Goal: Task Accomplishment & Management: Complete application form

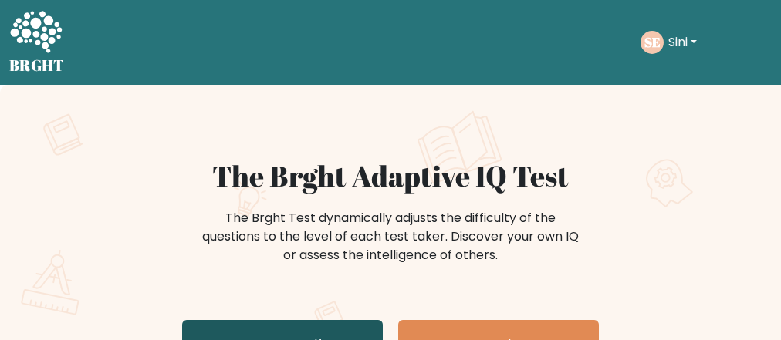
scroll to position [124, 0]
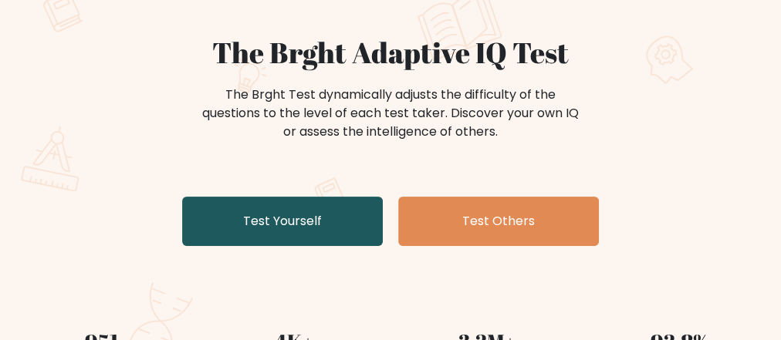
click at [285, 224] on link "Test Yourself" at bounding box center [282, 221] width 201 height 49
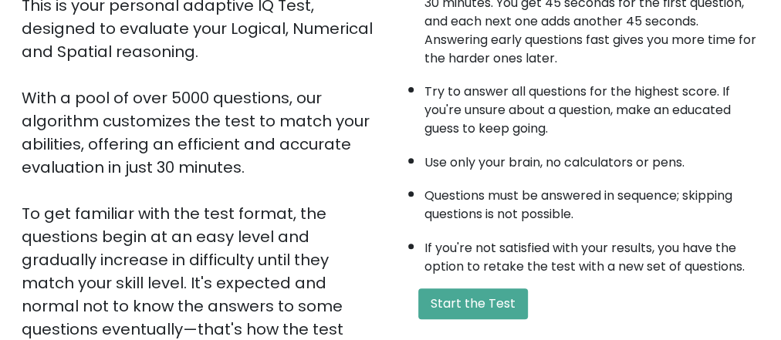
scroll to position [371, 0]
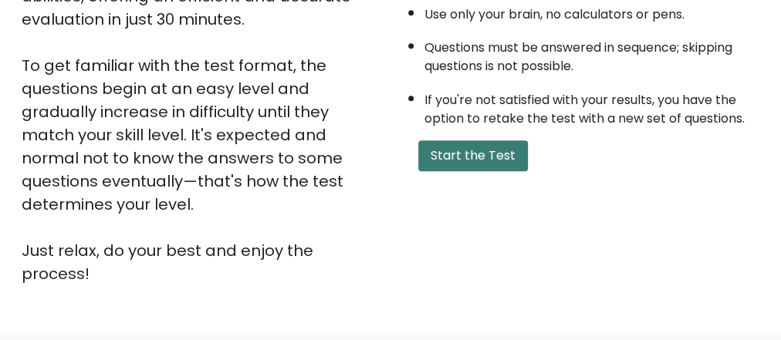
click at [456, 158] on button "Start the Test" at bounding box center [473, 156] width 110 height 31
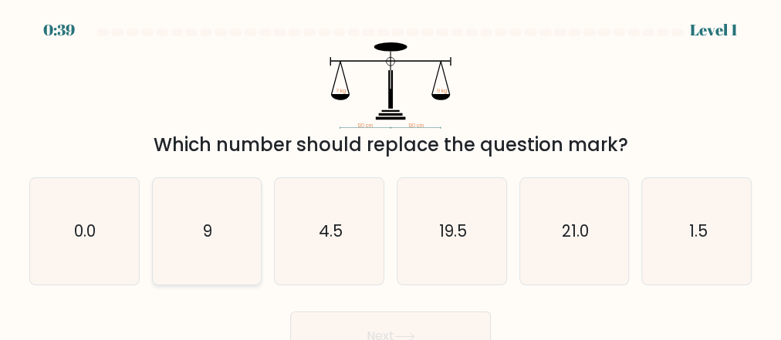
click at [207, 212] on icon "9" at bounding box center [207, 231] width 107 height 107
click at [391, 174] on input "b. 9" at bounding box center [391, 173] width 1 height 4
radio input "true"
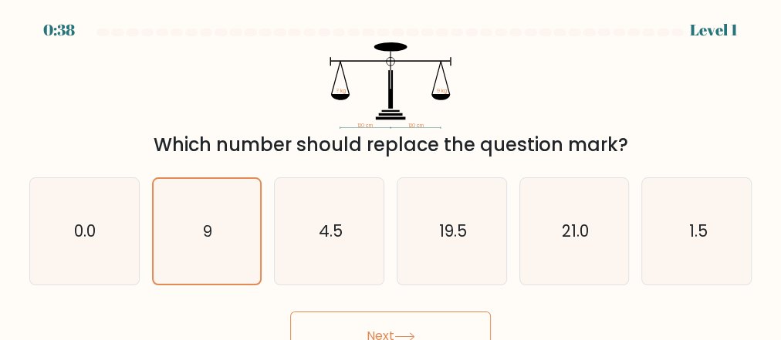
click at [332, 313] on button "Next" at bounding box center [390, 336] width 201 height 49
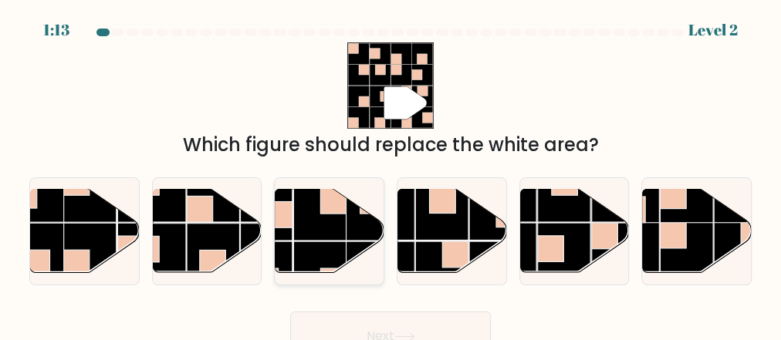
click at [310, 249] on rect at bounding box center [320, 268] width 53 height 53
click at [391, 174] on input "c." at bounding box center [391, 173] width 1 height 4
radio input "true"
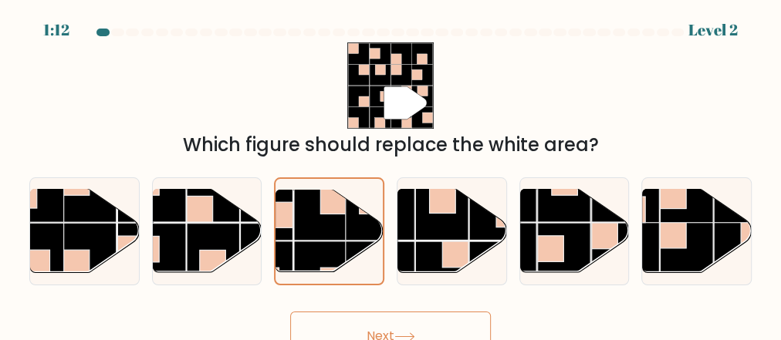
click at [352, 329] on button "Next" at bounding box center [390, 336] width 201 height 49
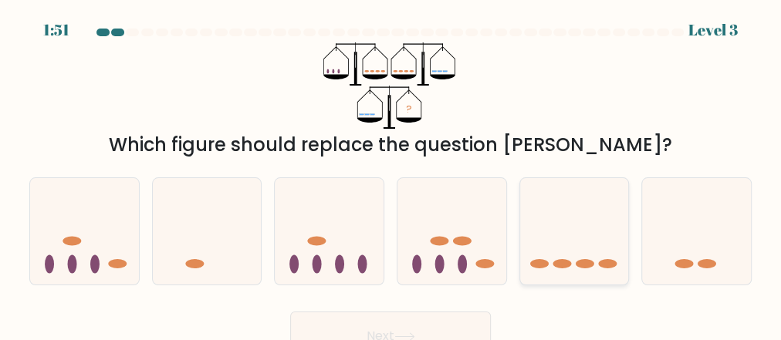
click at [576, 218] on icon at bounding box center [574, 232] width 109 height 90
click at [391, 174] on input "e." at bounding box center [391, 173] width 1 height 4
radio input "true"
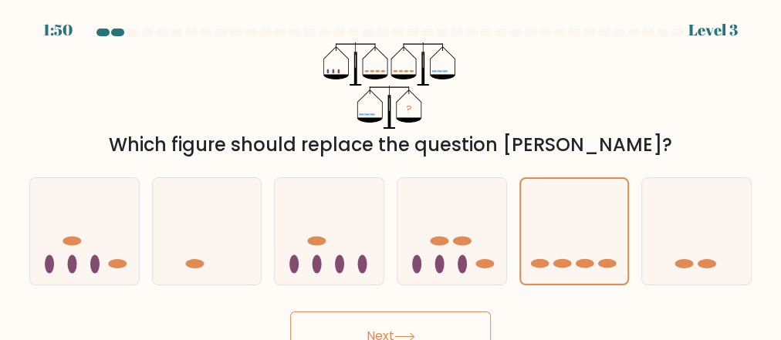
click at [427, 329] on button "Next" at bounding box center [390, 336] width 201 height 49
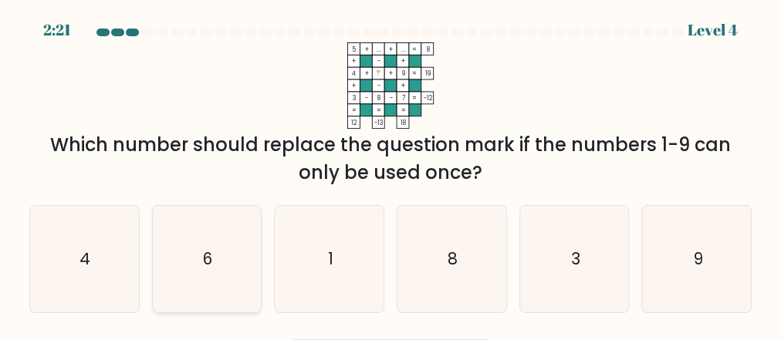
click at [213, 283] on icon "6" at bounding box center [207, 259] width 107 height 107
click at [391, 174] on input "b. 6" at bounding box center [391, 173] width 1 height 4
radio input "true"
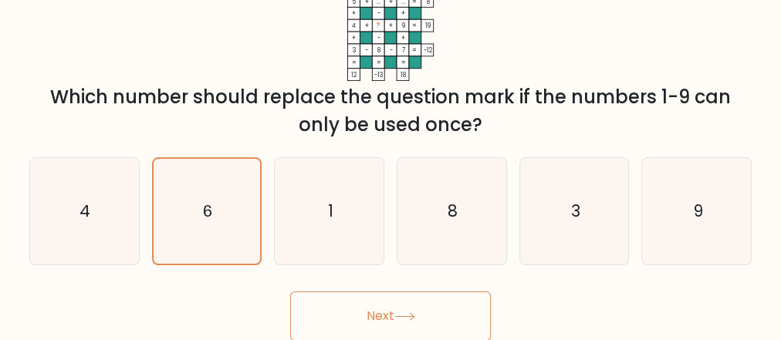
click at [405, 313] on icon at bounding box center [405, 317] width 21 height 8
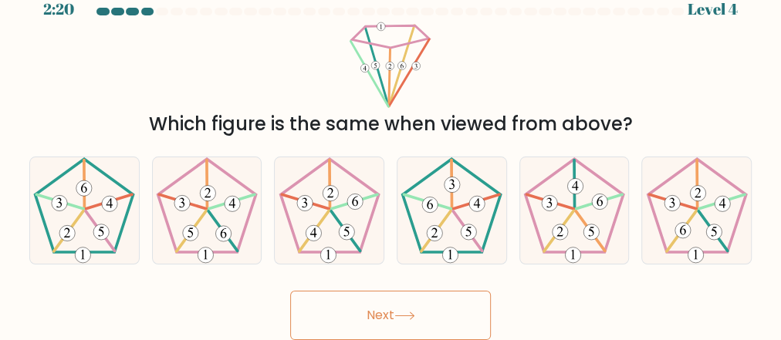
scroll to position [20, 0]
click at [720, 230] on 286 at bounding box center [713, 232] width 15 height 15
click at [391, 154] on input "f." at bounding box center [391, 153] width 1 height 4
radio input "true"
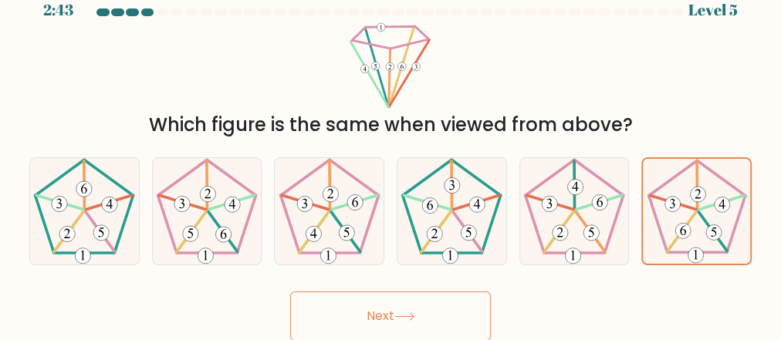
click at [400, 310] on button "Next" at bounding box center [390, 316] width 201 height 49
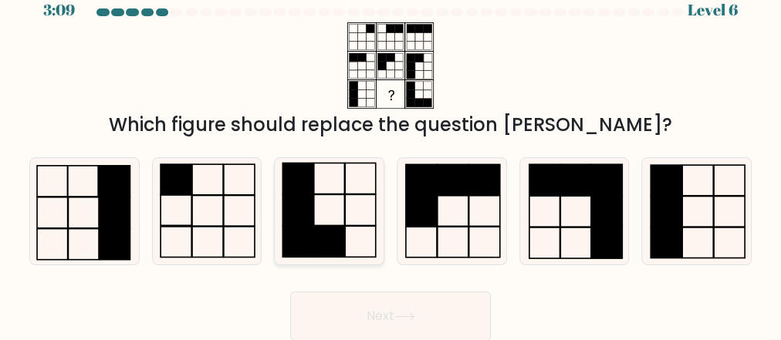
click at [331, 247] on rect at bounding box center [328, 241] width 31 height 31
click at [391, 154] on input "c." at bounding box center [391, 153] width 1 height 4
radio input "true"
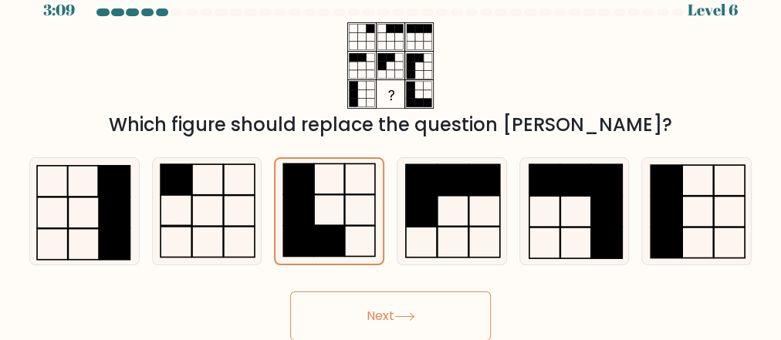
click at [361, 327] on button "Next" at bounding box center [390, 316] width 201 height 49
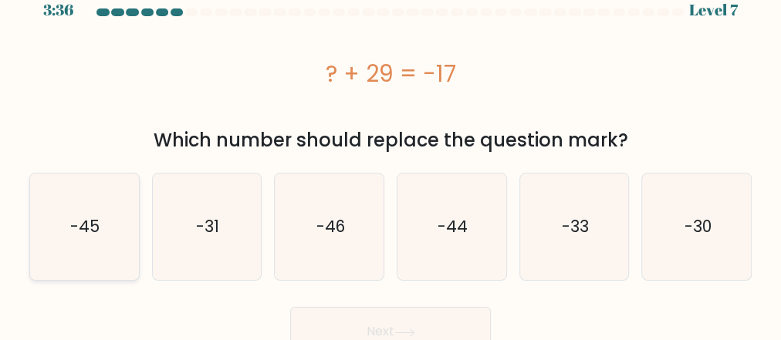
click at [65, 221] on icon "-45" at bounding box center [84, 227] width 107 height 107
click at [391, 154] on input "a. -45" at bounding box center [391, 153] width 1 height 4
radio input "true"
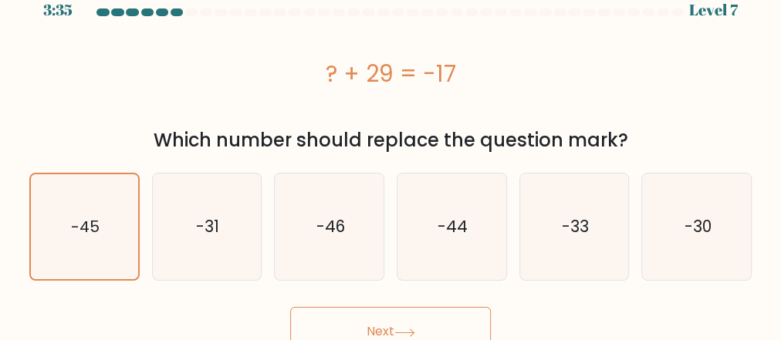
click at [360, 322] on button "Next" at bounding box center [390, 331] width 201 height 49
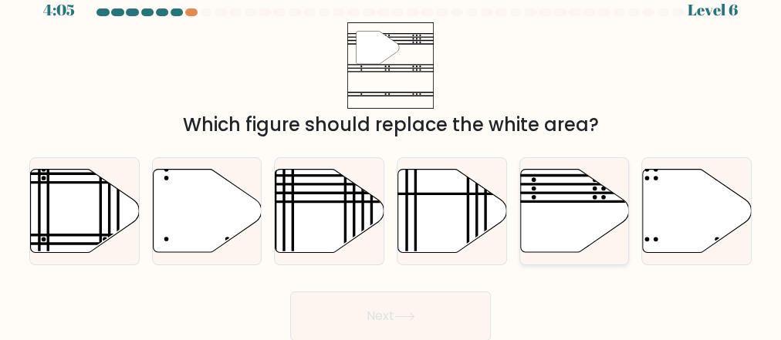
click at [567, 227] on icon at bounding box center [574, 211] width 109 height 83
click at [391, 154] on input "e." at bounding box center [391, 153] width 1 height 4
radio input "true"
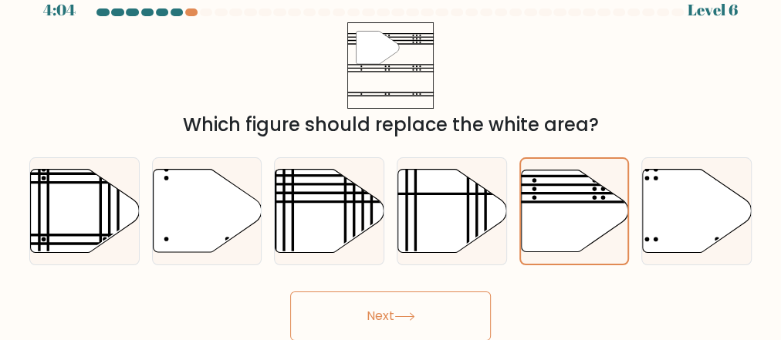
click at [438, 313] on button "Next" at bounding box center [390, 316] width 201 height 49
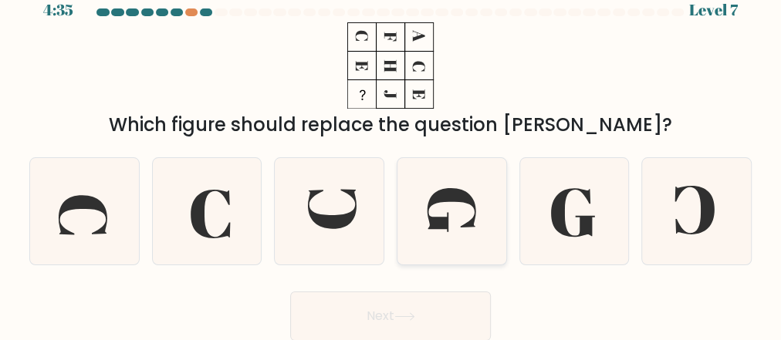
click at [449, 227] on icon at bounding box center [451, 211] width 107 height 107
click at [391, 154] on input "d." at bounding box center [391, 153] width 1 height 4
radio input "true"
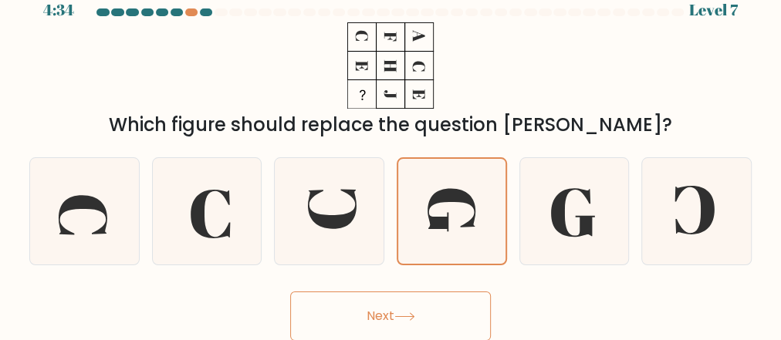
click at [409, 316] on icon at bounding box center [405, 317] width 21 height 8
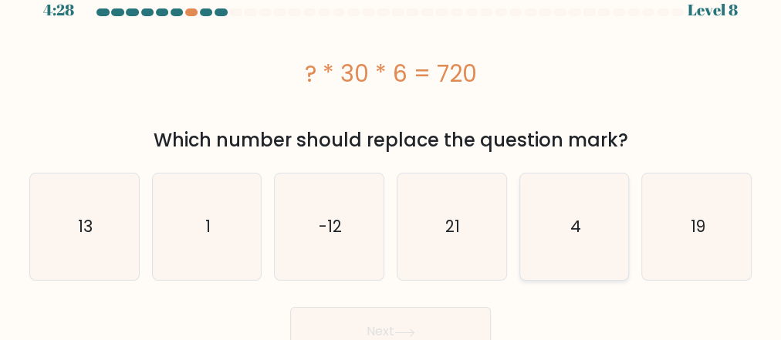
click at [569, 226] on icon "4" at bounding box center [574, 227] width 107 height 107
click at [391, 154] on input "e. 4" at bounding box center [391, 153] width 1 height 4
radio input "true"
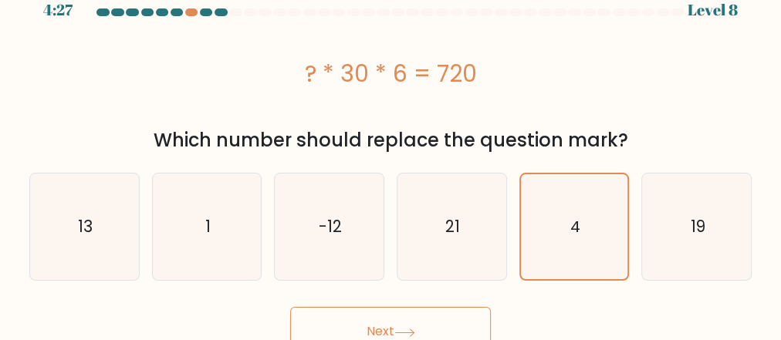
click at [414, 319] on button "Next" at bounding box center [390, 331] width 201 height 49
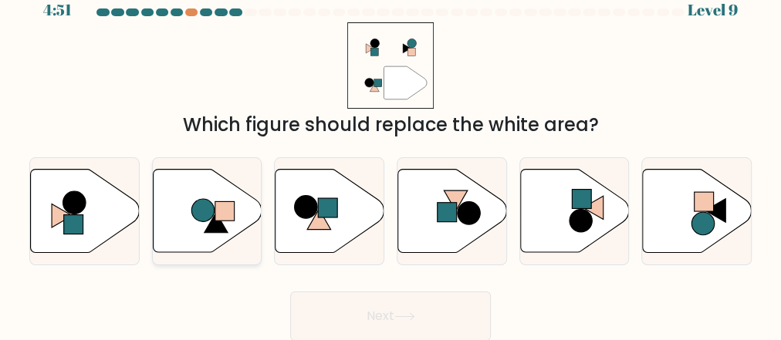
click at [200, 225] on icon at bounding box center [207, 211] width 109 height 83
click at [391, 154] on input "b." at bounding box center [391, 153] width 1 height 4
radio input "true"
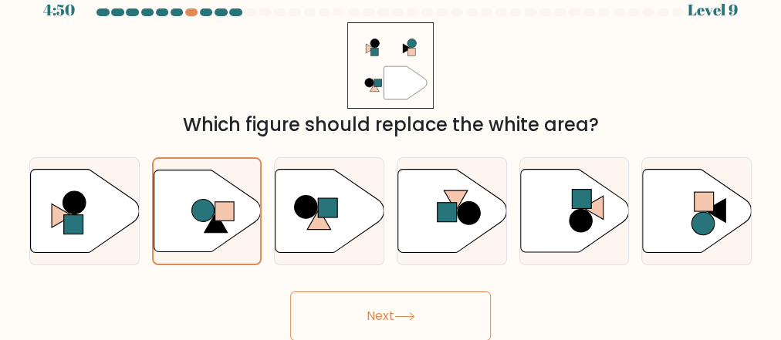
click at [391, 309] on button "Next" at bounding box center [390, 316] width 201 height 49
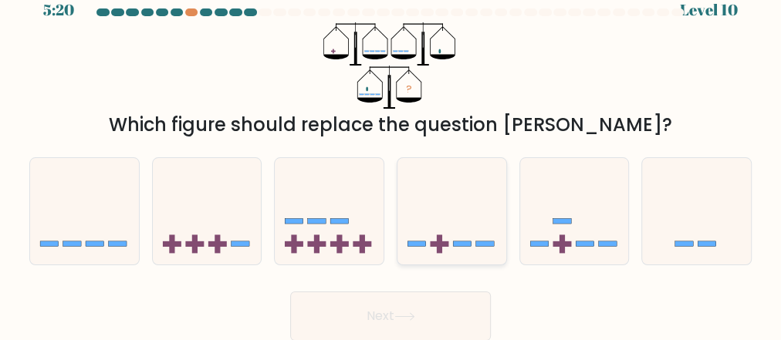
click at [442, 235] on rect at bounding box center [439, 244] width 5 height 19
click at [391, 154] on input "d." at bounding box center [391, 153] width 1 height 4
radio input "true"
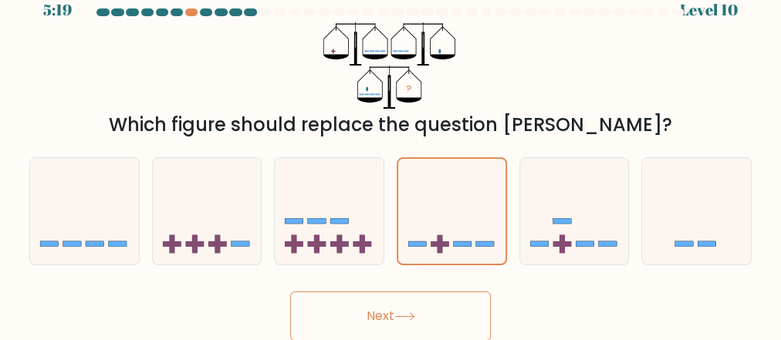
click at [421, 305] on button "Next" at bounding box center [390, 316] width 201 height 49
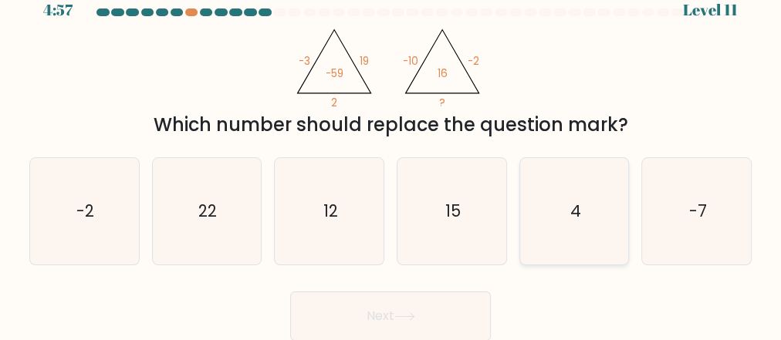
click at [593, 215] on icon "4" at bounding box center [574, 211] width 107 height 107
click at [391, 154] on input "e. 4" at bounding box center [391, 153] width 1 height 4
radio input "true"
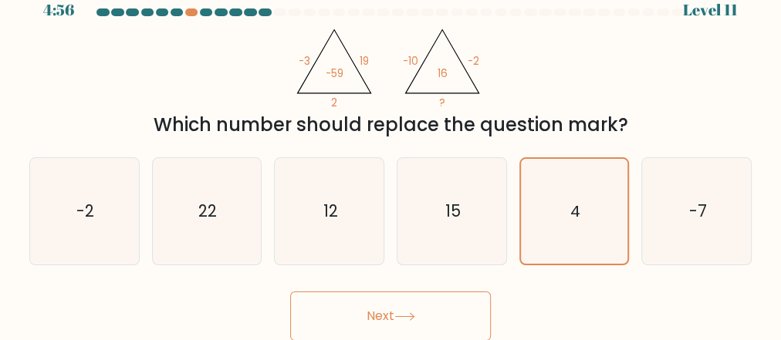
click at [380, 317] on button "Next" at bounding box center [390, 316] width 201 height 49
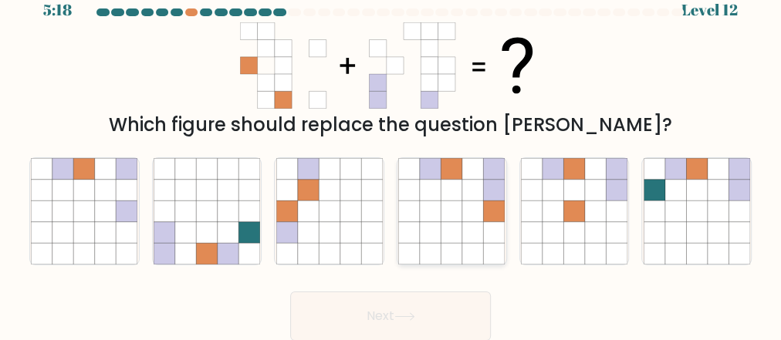
click at [445, 232] on icon at bounding box center [452, 232] width 21 height 21
click at [391, 154] on input "d." at bounding box center [391, 153] width 1 height 4
radio input "true"
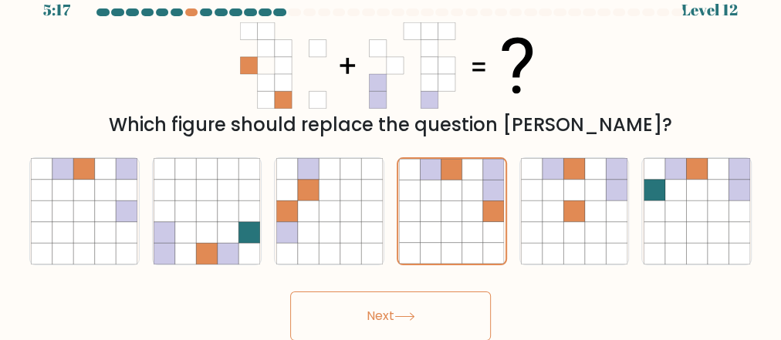
click at [362, 316] on button "Next" at bounding box center [390, 316] width 201 height 49
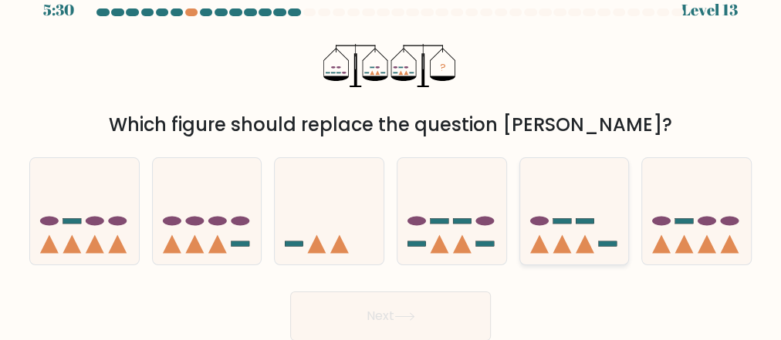
click at [595, 249] on icon at bounding box center [574, 212] width 109 height 90
click at [391, 154] on input "e." at bounding box center [391, 153] width 1 height 4
radio input "true"
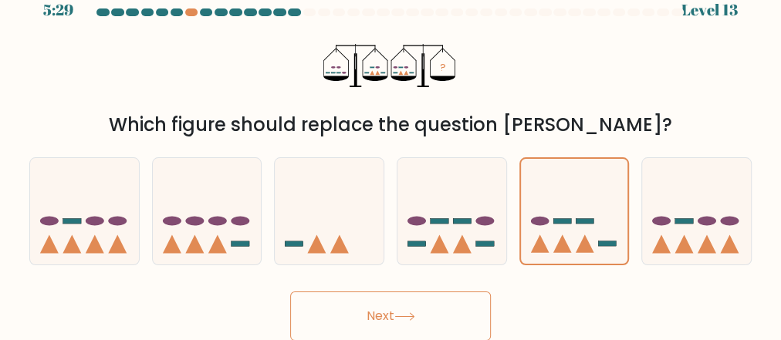
click at [410, 310] on button "Next" at bounding box center [390, 316] width 201 height 49
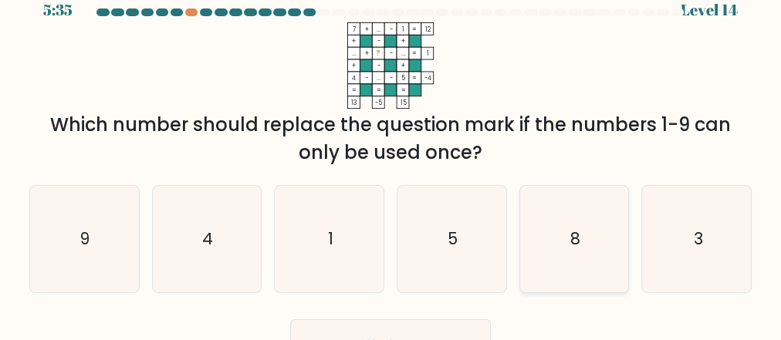
click at [561, 202] on icon "8" at bounding box center [574, 239] width 107 height 107
click at [391, 154] on input "e. 8" at bounding box center [391, 153] width 1 height 4
radio input "true"
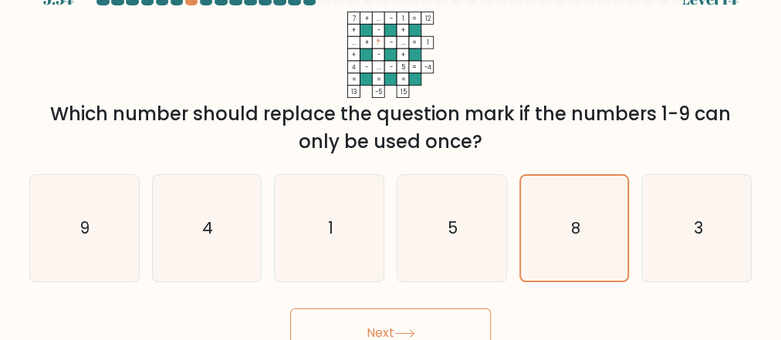
scroll to position [48, 0]
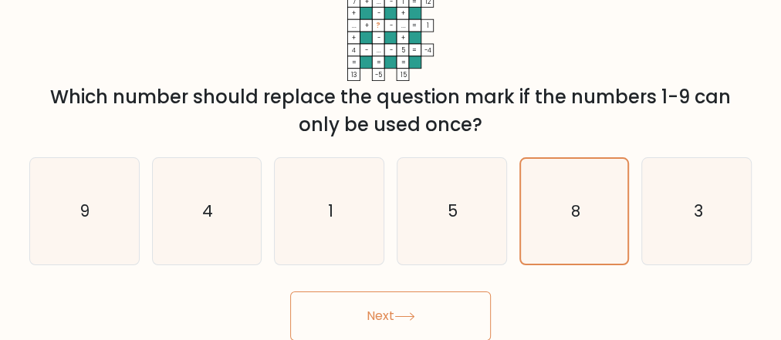
click at [395, 327] on button "Next" at bounding box center [390, 316] width 201 height 49
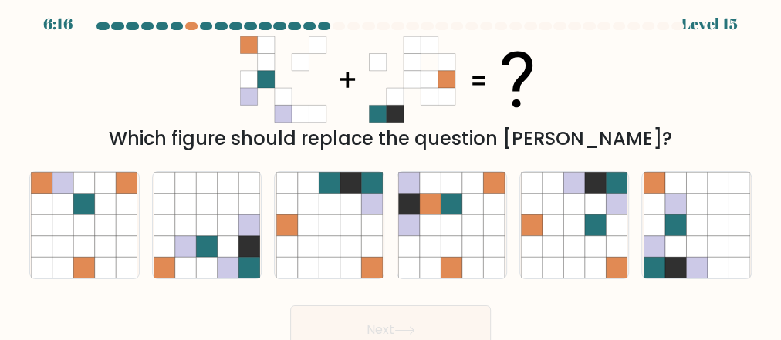
scroll to position [0, 0]
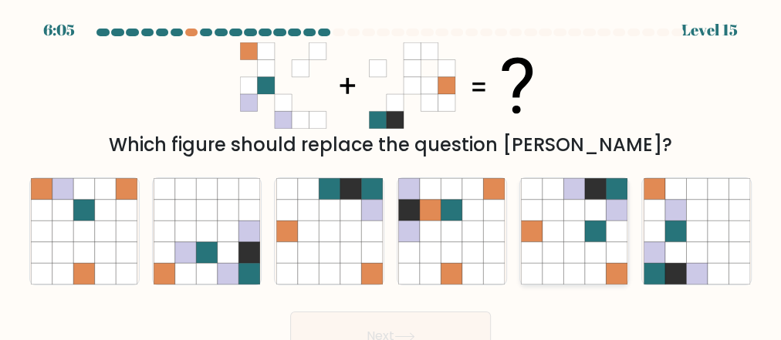
click at [615, 202] on icon at bounding box center [616, 210] width 21 height 21
click at [391, 174] on input "e." at bounding box center [391, 173] width 1 height 4
radio input "true"
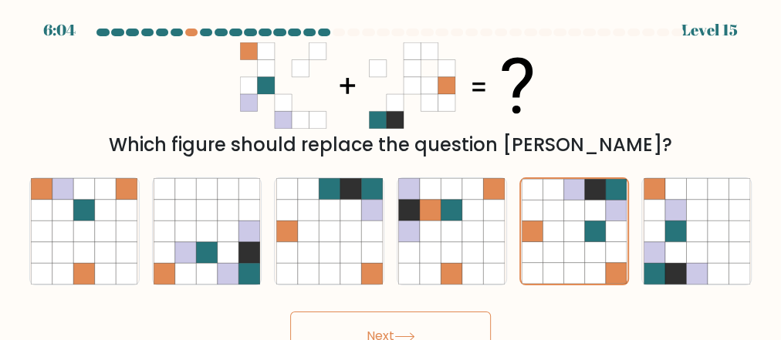
click at [393, 317] on button "Next" at bounding box center [390, 336] width 201 height 49
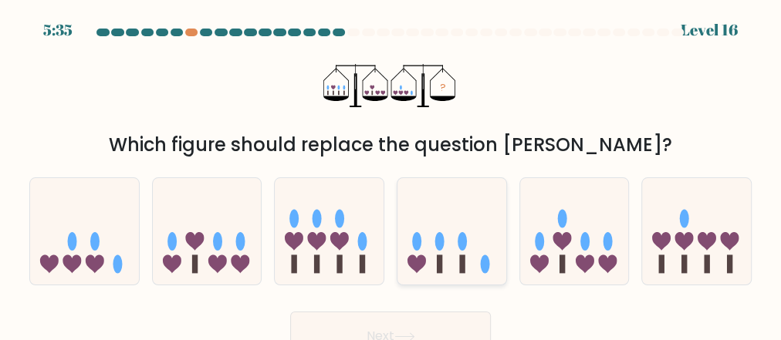
click at [449, 272] on icon at bounding box center [452, 232] width 109 height 90
click at [391, 174] on input "d." at bounding box center [391, 173] width 1 height 4
radio input "true"
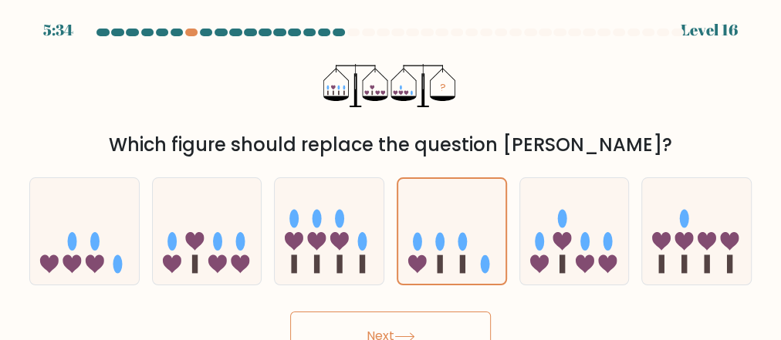
click at [398, 332] on button "Next" at bounding box center [390, 336] width 201 height 49
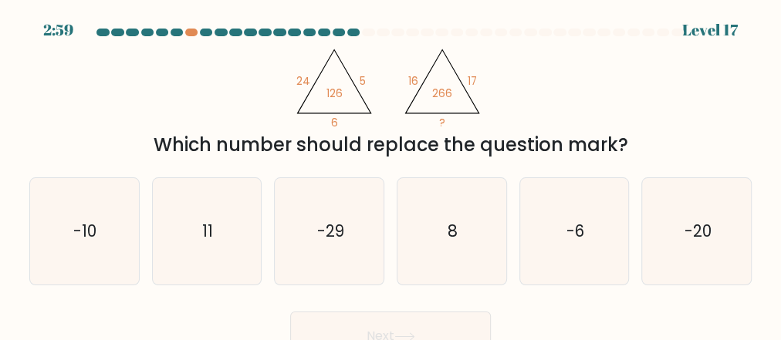
click at [510, 199] on div "d. 8" at bounding box center [452, 232] width 123 height 108
click at [542, 210] on icon "-6" at bounding box center [574, 231] width 107 height 107
click at [391, 174] on input "e. -6" at bounding box center [391, 173] width 1 height 4
radio input "true"
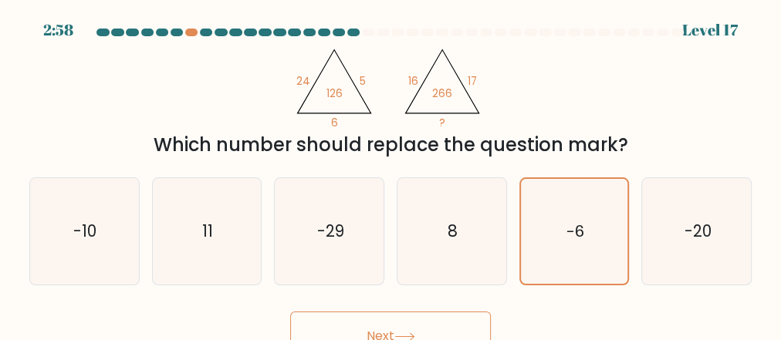
click at [434, 313] on button "Next" at bounding box center [390, 336] width 201 height 49
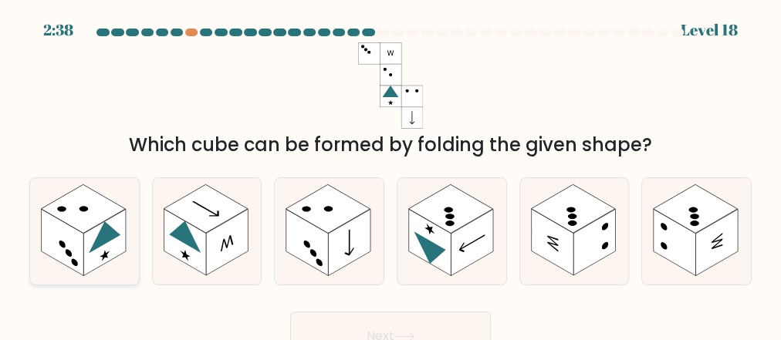
click at [82, 242] on rect at bounding box center [63, 242] width 42 height 66
click at [391, 174] on input "a." at bounding box center [391, 173] width 1 height 4
radio input "true"
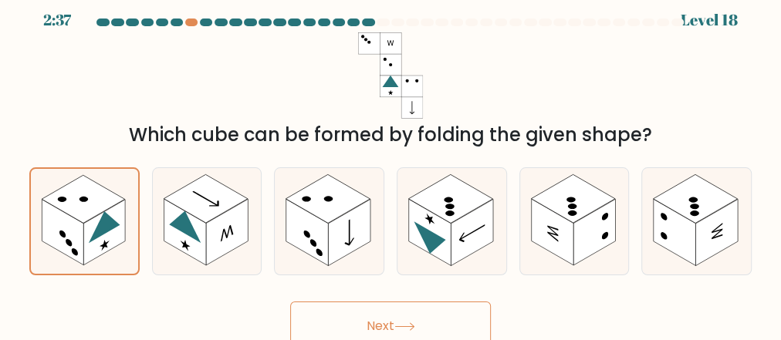
scroll to position [20, 0]
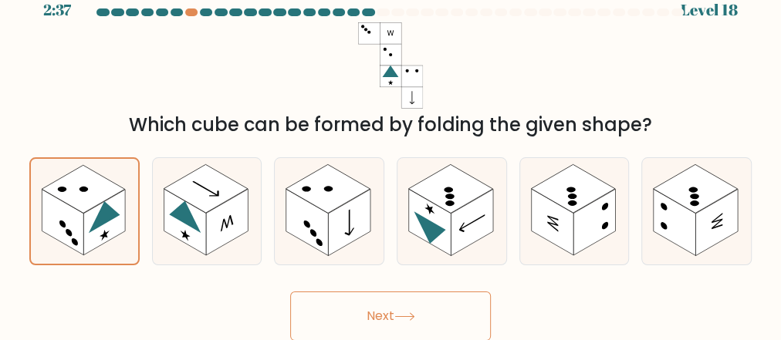
click at [450, 300] on button "Next" at bounding box center [390, 316] width 201 height 49
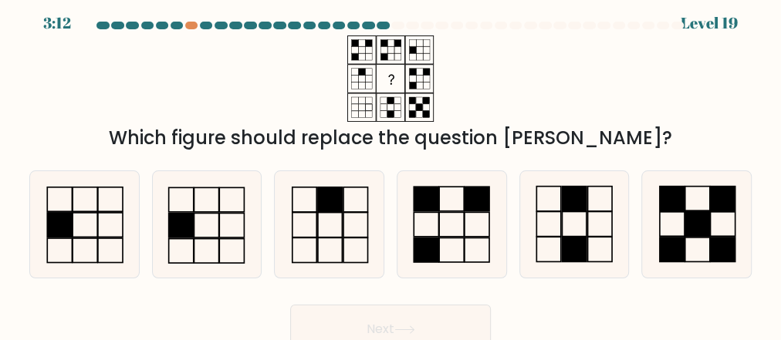
scroll to position [0, 0]
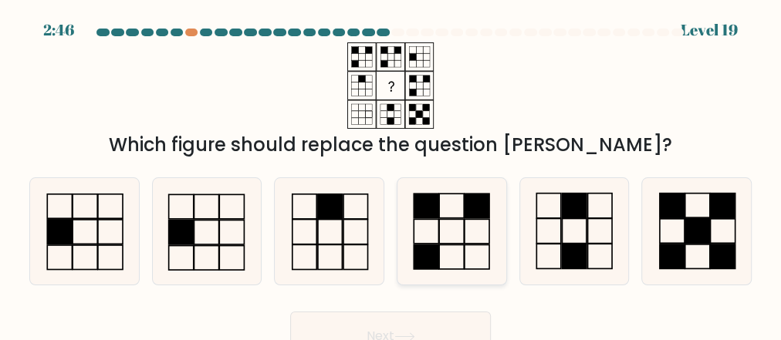
click at [473, 246] on rect at bounding box center [477, 258] width 25 height 24
click at [391, 174] on input "d." at bounding box center [391, 173] width 1 height 4
radio input "true"
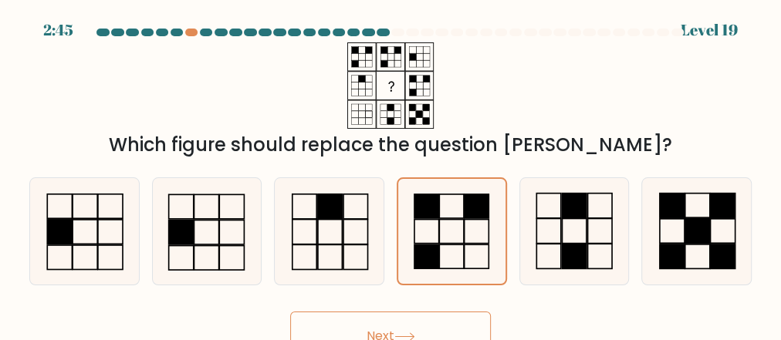
click at [424, 327] on button "Next" at bounding box center [390, 336] width 201 height 49
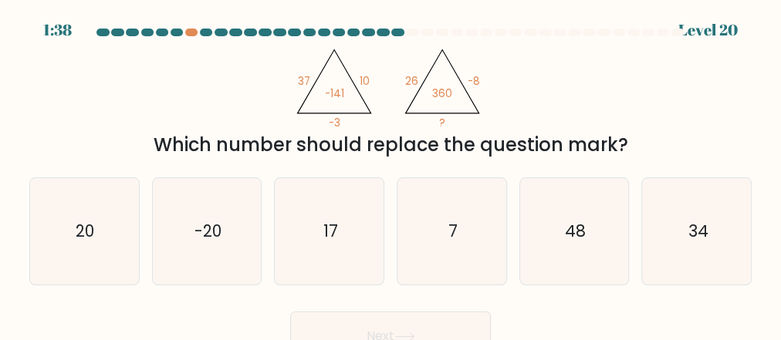
click at [480, 114] on icon "@import url('https://fonts.googleapis.com/css?family=Abril+Fatface:400,100,100i…" at bounding box center [390, 85] width 199 height 86
click at [476, 249] on icon "7" at bounding box center [451, 231] width 107 height 107
click at [391, 174] on input "d. 7" at bounding box center [391, 173] width 1 height 4
radio input "true"
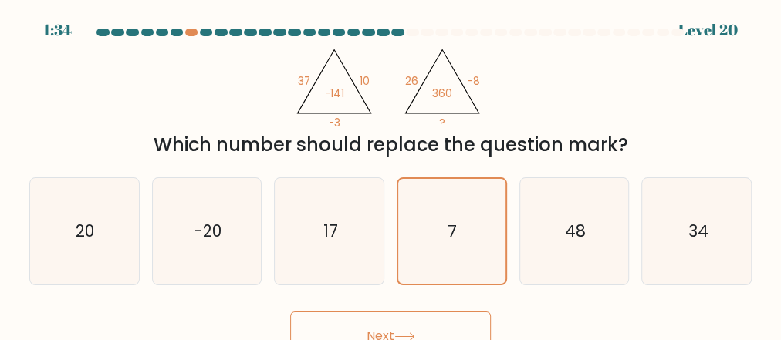
click at [408, 315] on button "Next" at bounding box center [390, 336] width 201 height 49
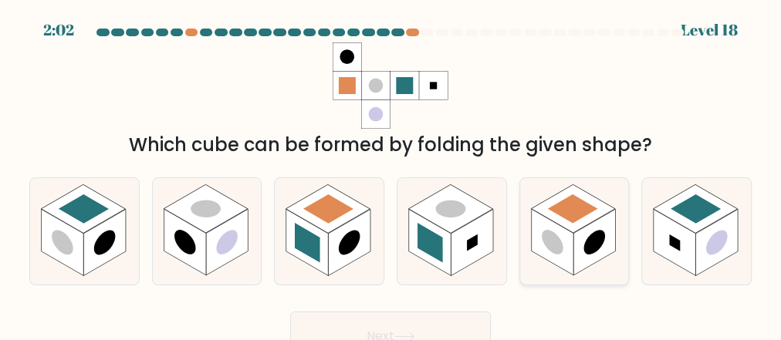
click at [588, 242] on circle at bounding box center [595, 243] width 22 height 34
click at [391, 174] on input "e." at bounding box center [391, 173] width 1 height 4
radio input "true"
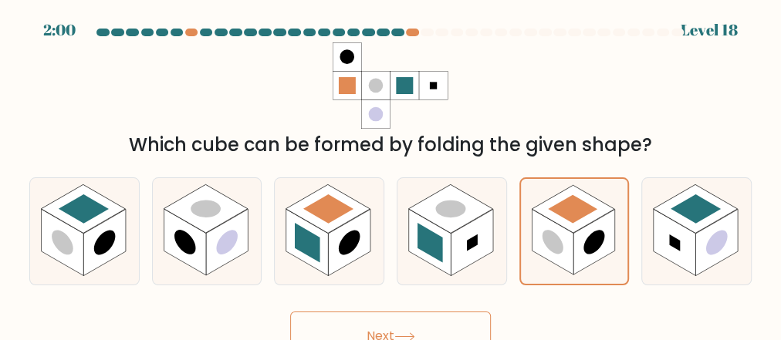
click at [374, 324] on button "Next" at bounding box center [390, 336] width 201 height 49
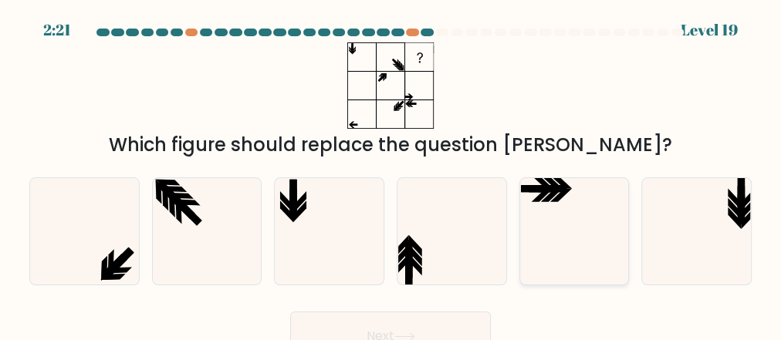
click at [567, 242] on icon at bounding box center [574, 231] width 107 height 107
click at [391, 174] on input "e." at bounding box center [391, 173] width 1 height 4
radio input "true"
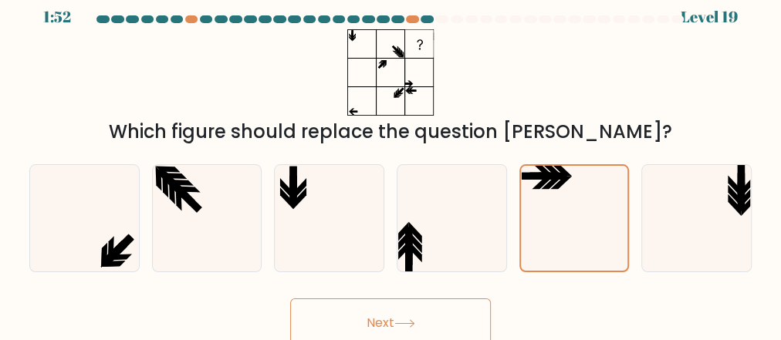
scroll to position [20, 0]
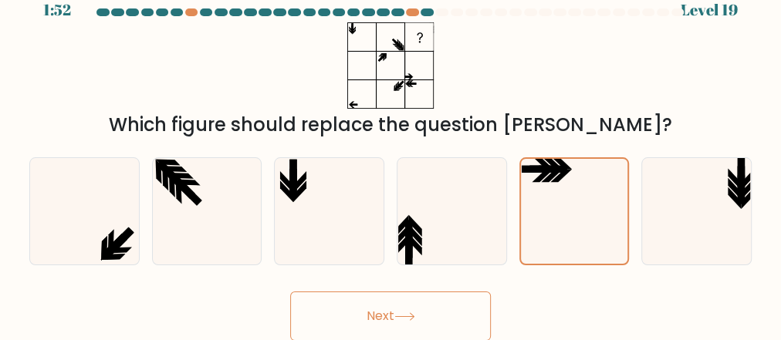
click at [389, 316] on button "Next" at bounding box center [390, 316] width 201 height 49
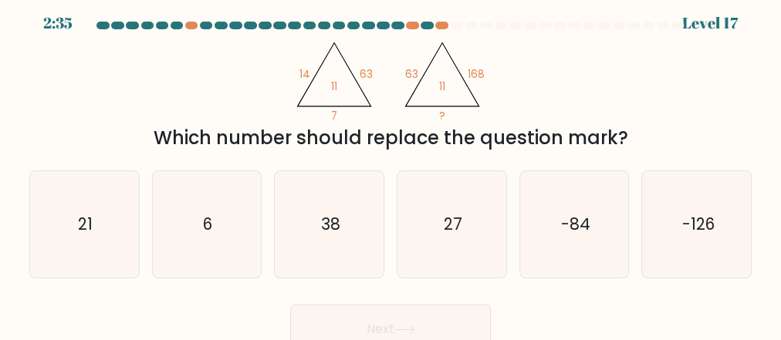
scroll to position [0, 0]
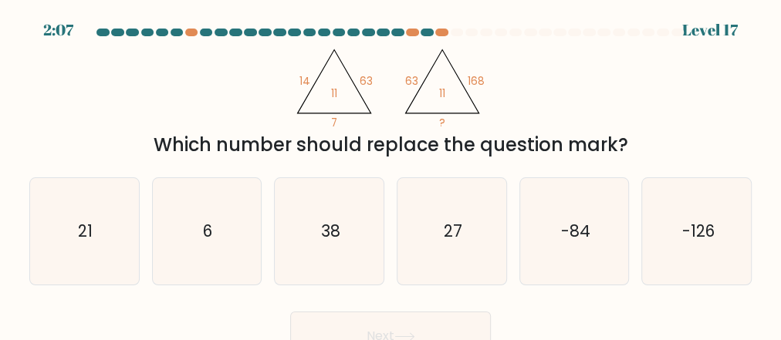
drag, startPoint x: 177, startPoint y: 69, endPoint x: 68, endPoint y: 76, distance: 109.0
click at [68, 76] on div "@import url('https://fonts.googleapis.com/css?family=Abril+Fatface:400,100,100i…" at bounding box center [390, 100] width 741 height 117
click at [97, 239] on icon "21" at bounding box center [84, 231] width 107 height 107
click at [391, 174] on input "a. 21" at bounding box center [391, 173] width 1 height 4
radio input "true"
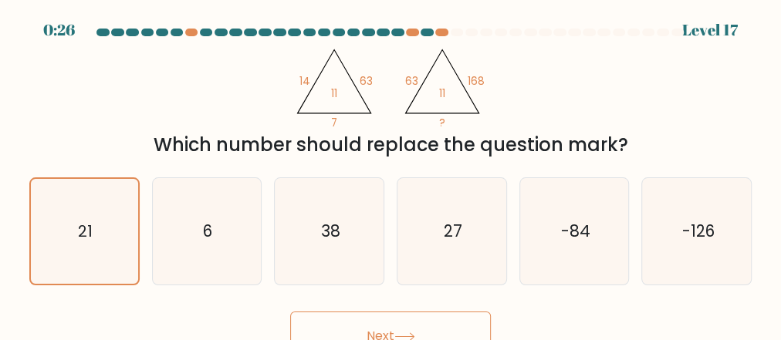
click at [316, 317] on button "Next" at bounding box center [390, 336] width 201 height 49
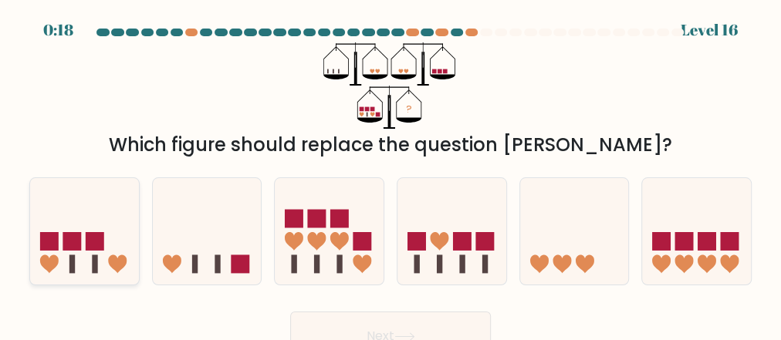
click at [100, 265] on icon at bounding box center [84, 232] width 109 height 90
click at [391, 174] on input "a." at bounding box center [391, 173] width 1 height 4
radio input "true"
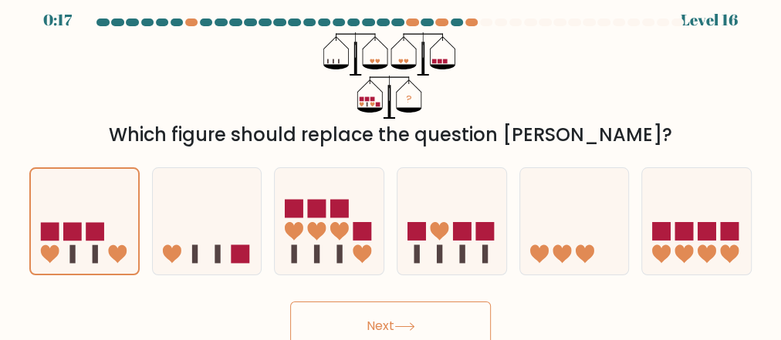
scroll to position [20, 0]
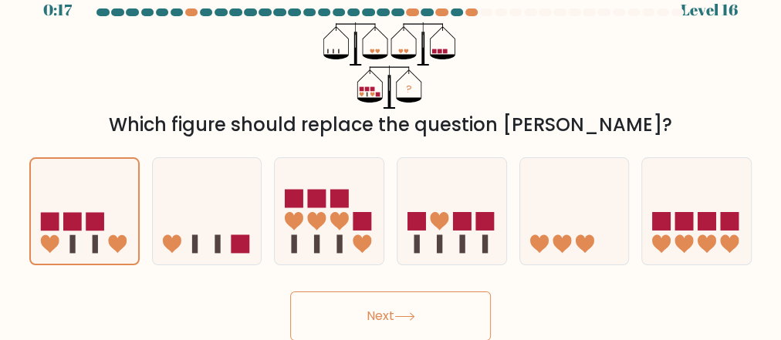
click at [373, 310] on button "Next" at bounding box center [390, 316] width 201 height 49
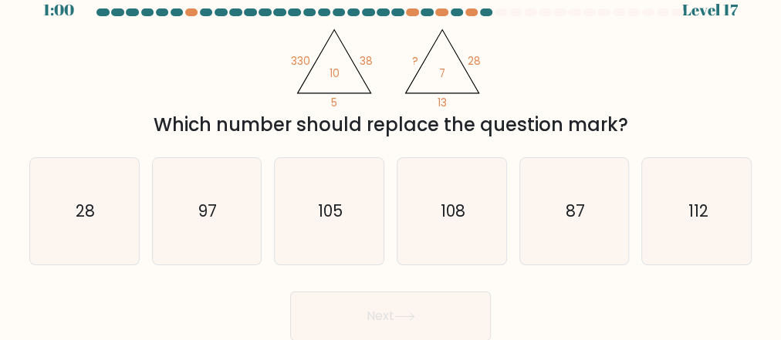
scroll to position [0, 0]
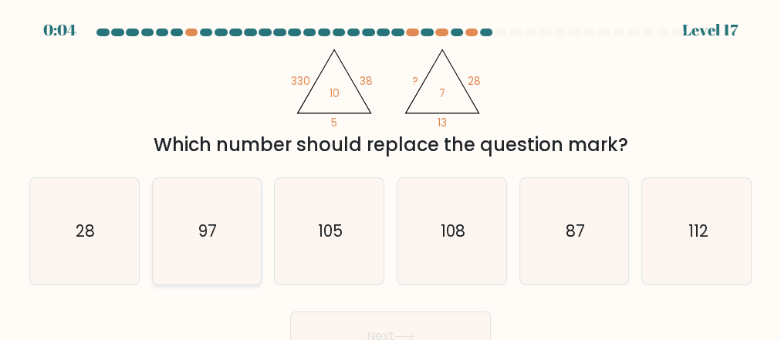
click at [209, 222] on text "97" at bounding box center [207, 231] width 19 height 22
click at [391, 174] on input "b. 97" at bounding box center [391, 173] width 1 height 4
radio input "true"
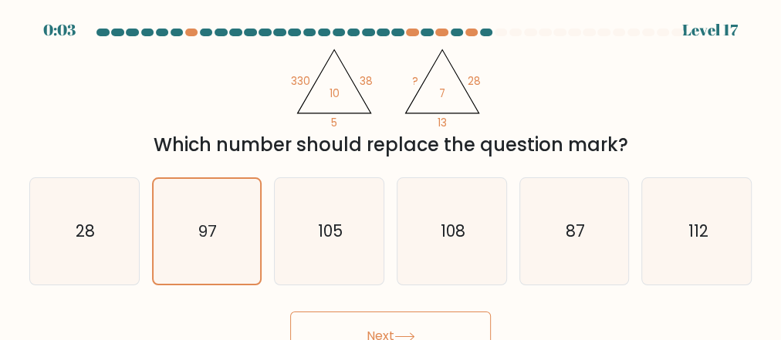
click at [379, 325] on button "Next" at bounding box center [390, 336] width 201 height 49
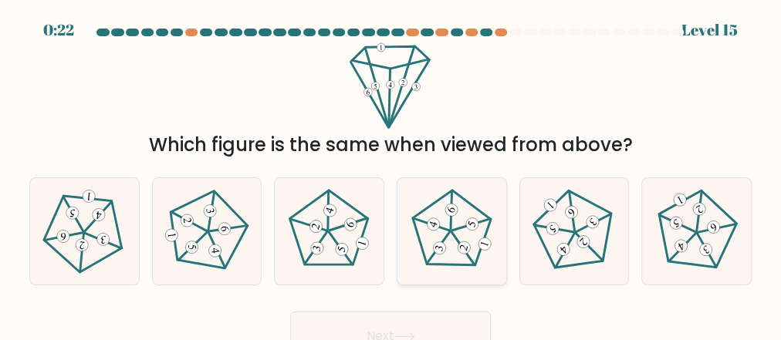
click at [452, 244] on icon at bounding box center [451, 231] width 85 height 85
click at [391, 174] on input "d." at bounding box center [391, 173] width 1 height 4
radio input "true"
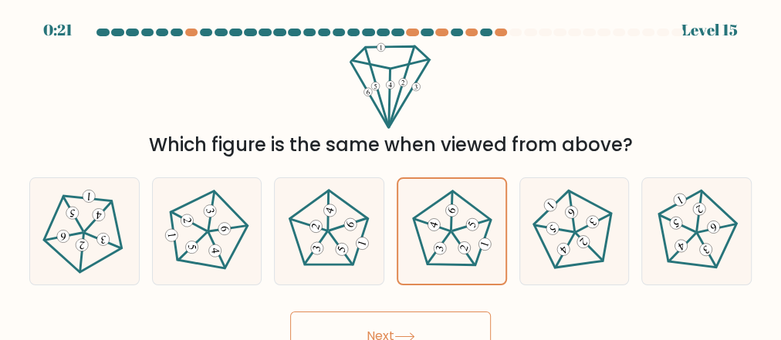
click at [398, 317] on button "Next" at bounding box center [390, 336] width 201 height 49
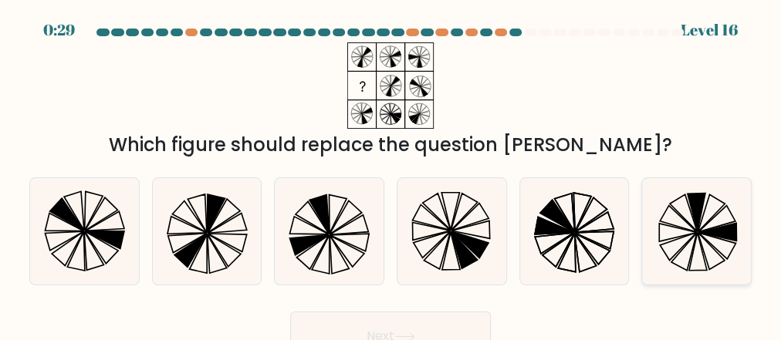
click at [707, 215] on icon at bounding box center [697, 231] width 107 height 107
click at [391, 174] on input "f." at bounding box center [391, 173] width 1 height 4
radio input "true"
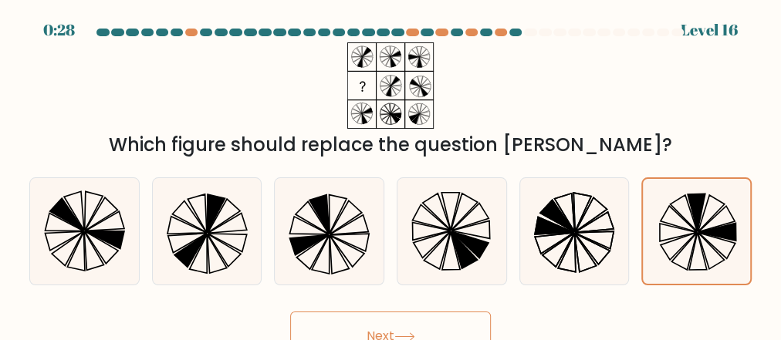
click at [361, 321] on button "Next" at bounding box center [390, 336] width 201 height 49
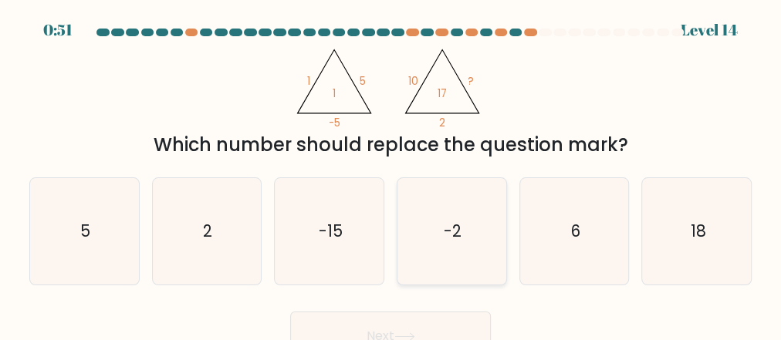
click at [442, 239] on icon "-2" at bounding box center [451, 231] width 107 height 107
click at [391, 174] on input "d. -2" at bounding box center [391, 173] width 1 height 4
radio input "true"
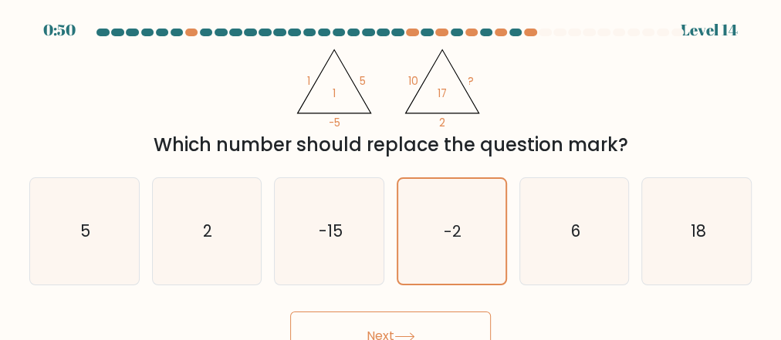
click at [383, 321] on button "Next" at bounding box center [390, 336] width 201 height 49
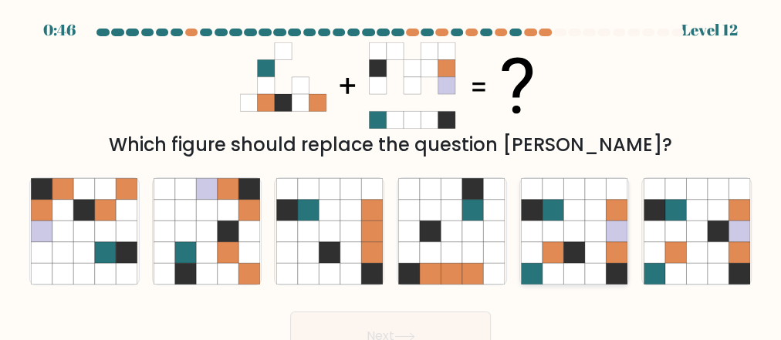
click at [574, 276] on icon at bounding box center [574, 273] width 21 height 21
click at [391, 174] on input "e." at bounding box center [391, 173] width 1 height 4
radio input "true"
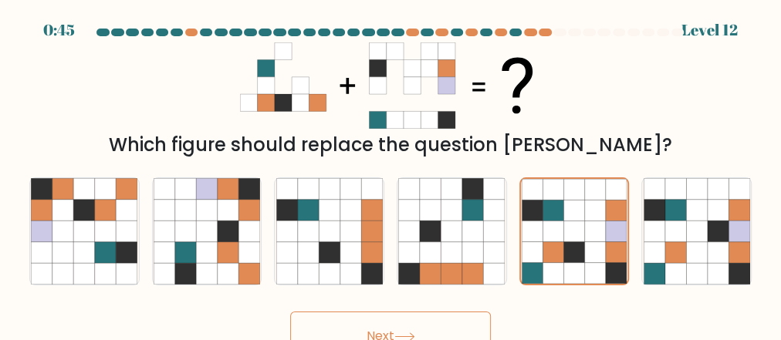
click at [404, 325] on button "Next" at bounding box center [390, 336] width 201 height 49
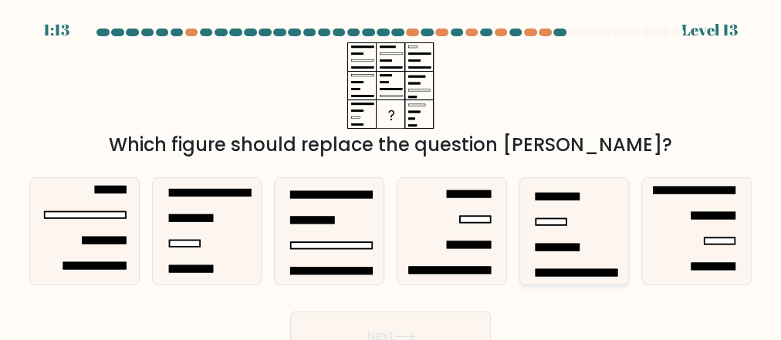
click at [558, 230] on icon at bounding box center [574, 231] width 107 height 107
click at [391, 174] on input "e." at bounding box center [391, 173] width 1 height 4
radio input "true"
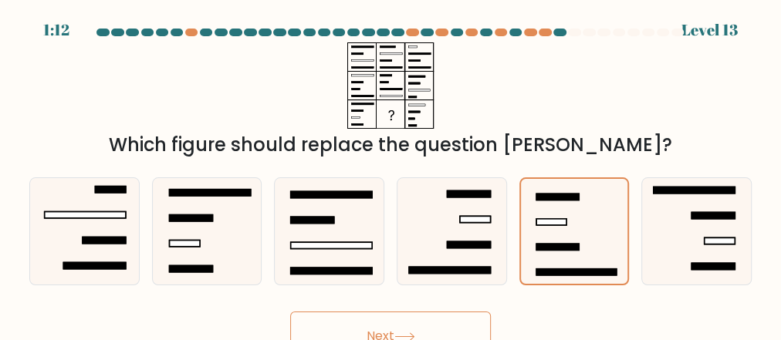
click at [379, 320] on button "Next" at bounding box center [390, 336] width 201 height 49
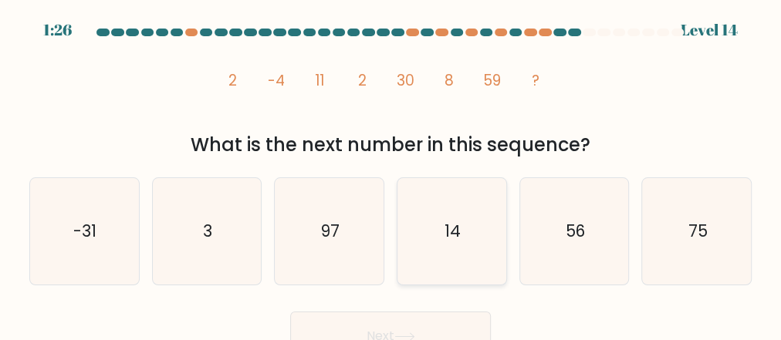
drag, startPoint x: 448, startPoint y: 241, endPoint x: 457, endPoint y: 250, distance: 13.1
click at [451, 241] on text "14" at bounding box center [453, 231] width 16 height 22
click at [391, 174] on input "d. 14" at bounding box center [391, 173] width 1 height 4
radio input "true"
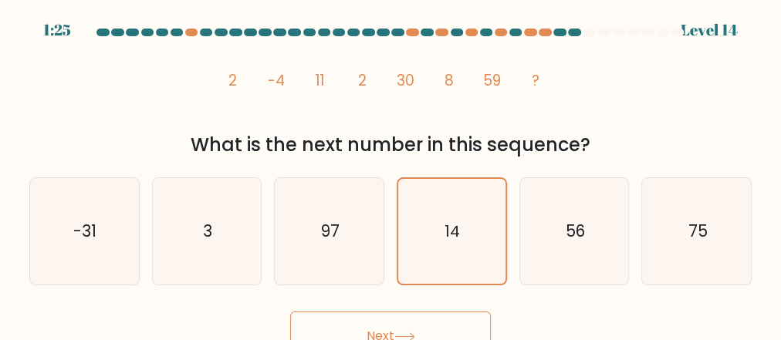
click at [435, 327] on button "Next" at bounding box center [390, 336] width 201 height 49
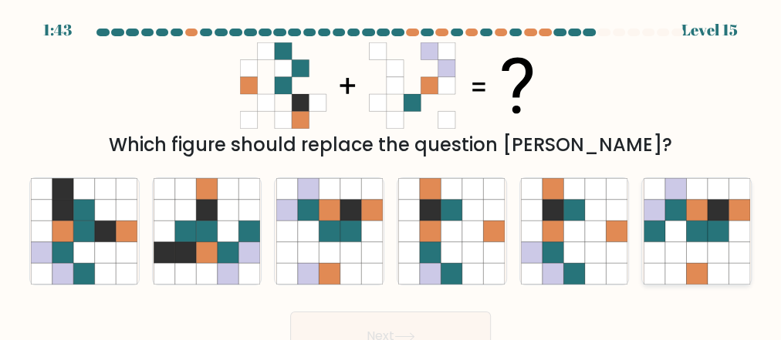
click at [730, 249] on icon at bounding box center [739, 252] width 21 height 21
click at [391, 174] on input "f." at bounding box center [391, 173] width 1 height 4
radio input "true"
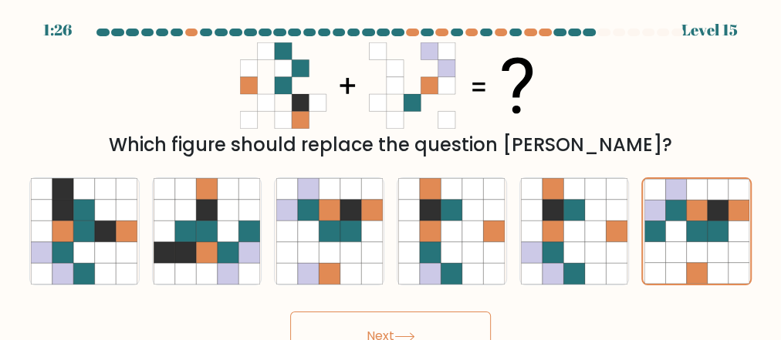
click at [398, 320] on button "Next" at bounding box center [390, 336] width 201 height 49
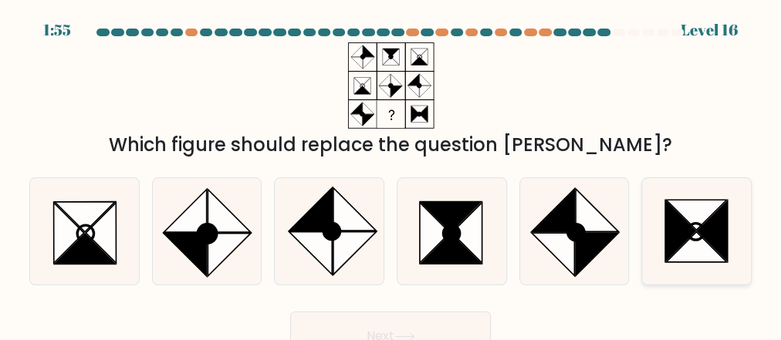
click at [699, 236] on icon at bounding box center [696, 247] width 60 height 30
click at [391, 174] on input "f." at bounding box center [391, 173] width 1 height 4
radio input "true"
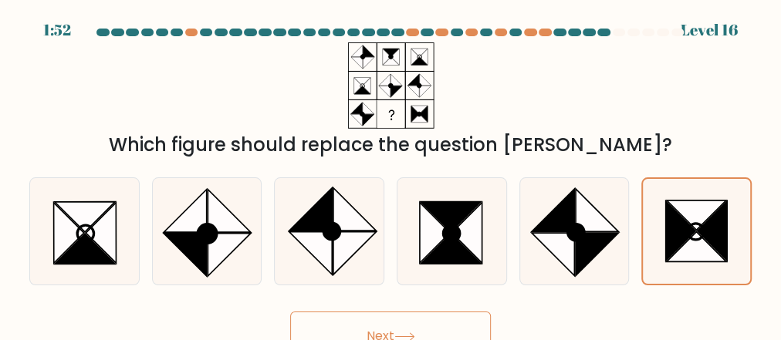
click at [417, 322] on button "Next" at bounding box center [390, 336] width 201 height 49
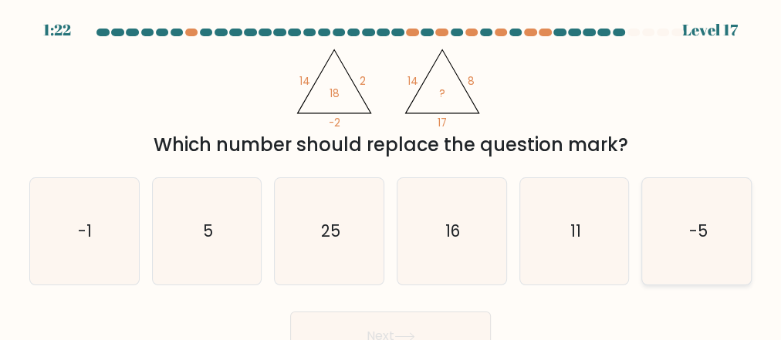
click at [710, 229] on icon "-5" at bounding box center [697, 231] width 107 height 107
click at [391, 174] on input "f. -5" at bounding box center [391, 173] width 1 height 4
radio input "true"
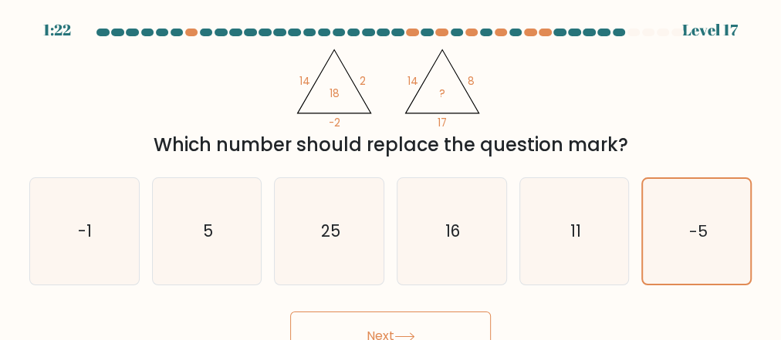
click at [398, 327] on button "Next" at bounding box center [390, 336] width 201 height 49
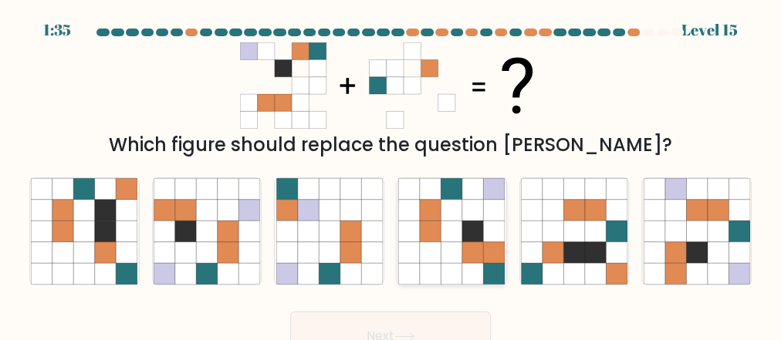
click at [453, 271] on icon at bounding box center [452, 273] width 21 height 21
click at [391, 174] on input "d." at bounding box center [391, 173] width 1 height 4
radio input "true"
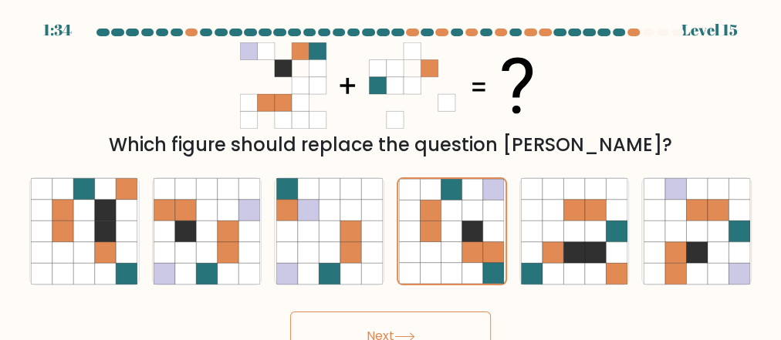
click at [373, 326] on button "Next" at bounding box center [390, 336] width 201 height 49
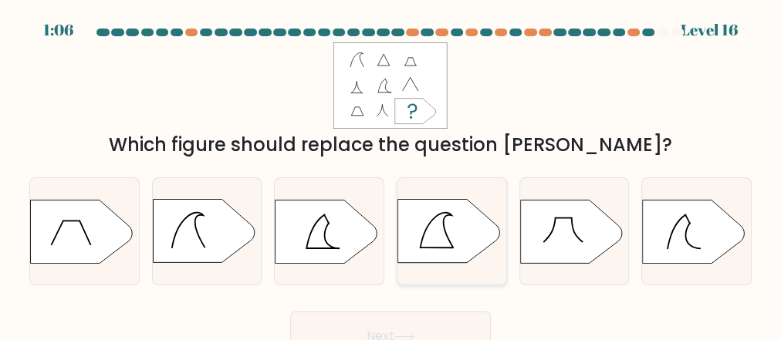
click at [422, 230] on icon at bounding box center [449, 231] width 102 height 63
click at [391, 174] on input "d." at bounding box center [391, 173] width 1 height 4
radio input "true"
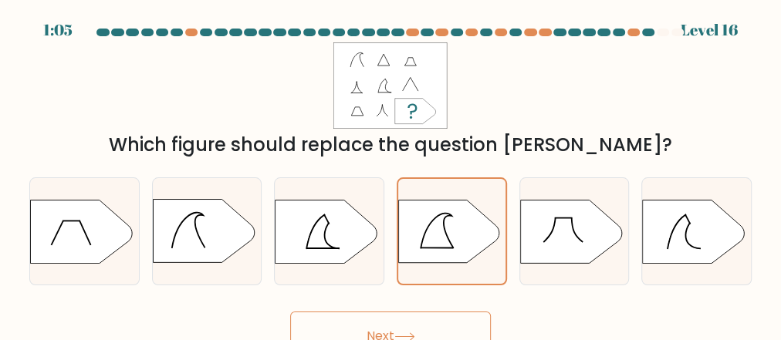
click at [399, 328] on button "Next" at bounding box center [390, 336] width 201 height 49
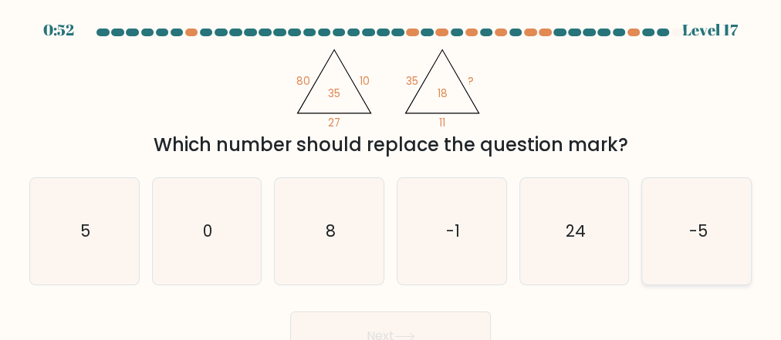
click at [683, 269] on icon "-5" at bounding box center [697, 231] width 107 height 107
click at [391, 174] on input "f. -5" at bounding box center [391, 173] width 1 height 4
radio input "true"
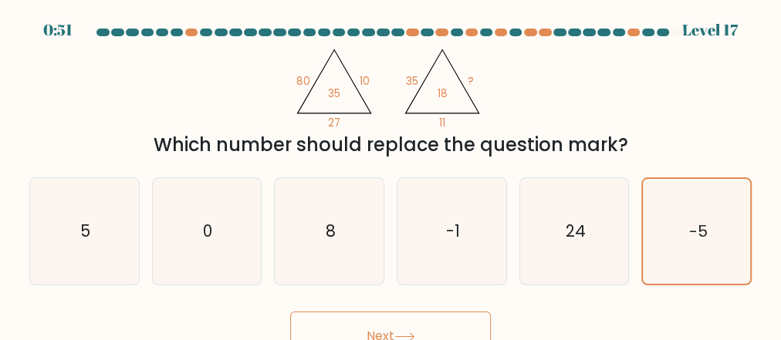
click at [438, 315] on button "Next" at bounding box center [390, 336] width 201 height 49
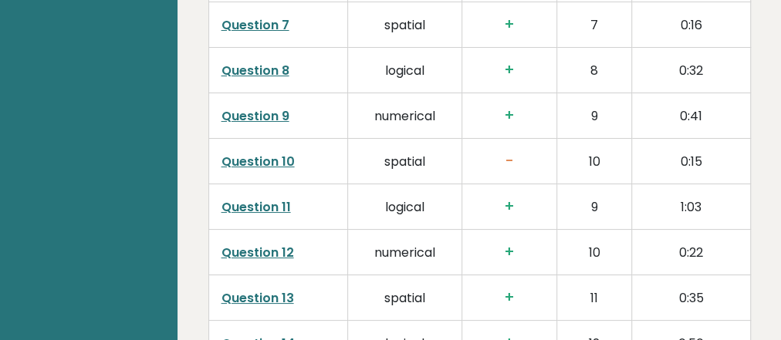
scroll to position [2965, 0]
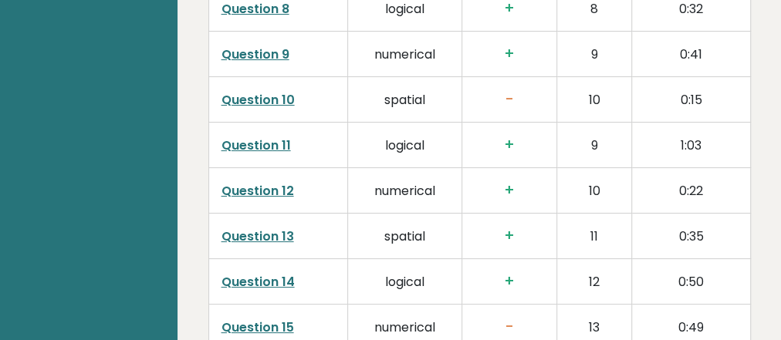
click at [231, 92] on link "Question 10" at bounding box center [258, 100] width 73 height 18
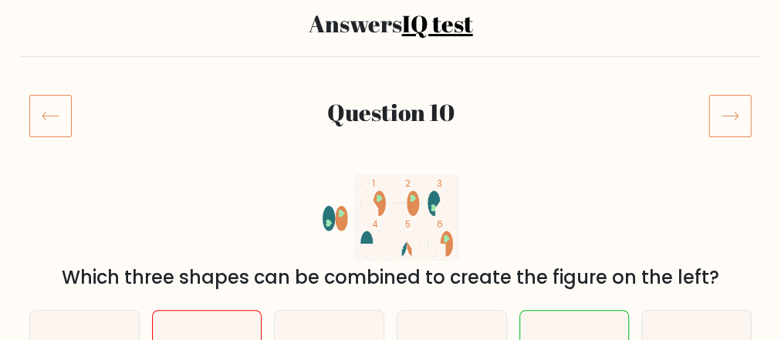
scroll to position [185, 0]
